Goal: Information Seeking & Learning: Learn about a topic

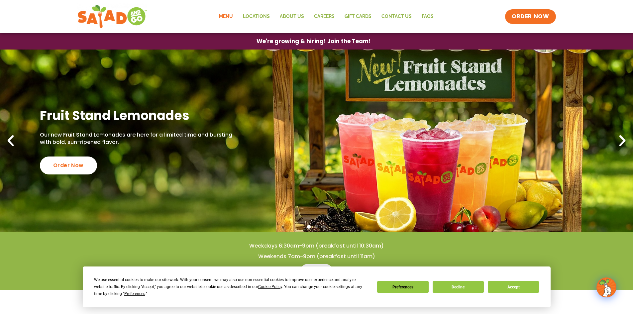
click at [229, 15] on link "Menu" at bounding box center [226, 16] width 24 height 15
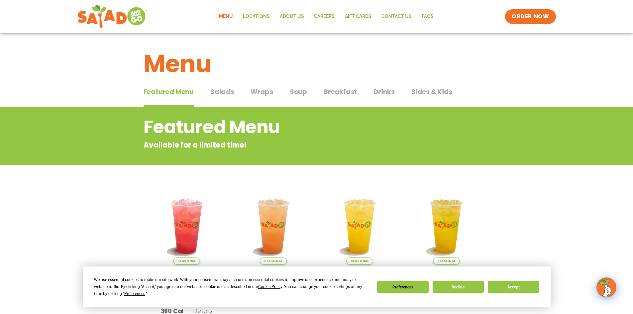
click at [216, 91] on span "Salads" at bounding box center [222, 92] width 24 height 10
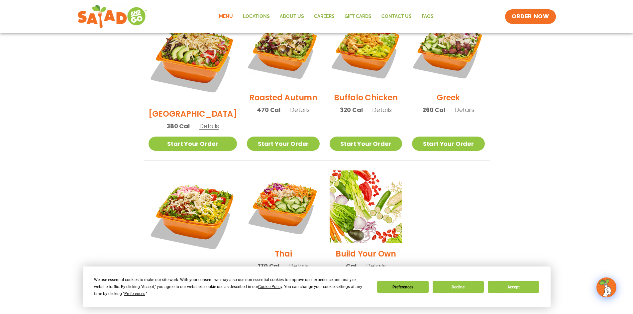
scroll to position [398, 0]
